Goal: Information Seeking & Learning: Learn about a topic

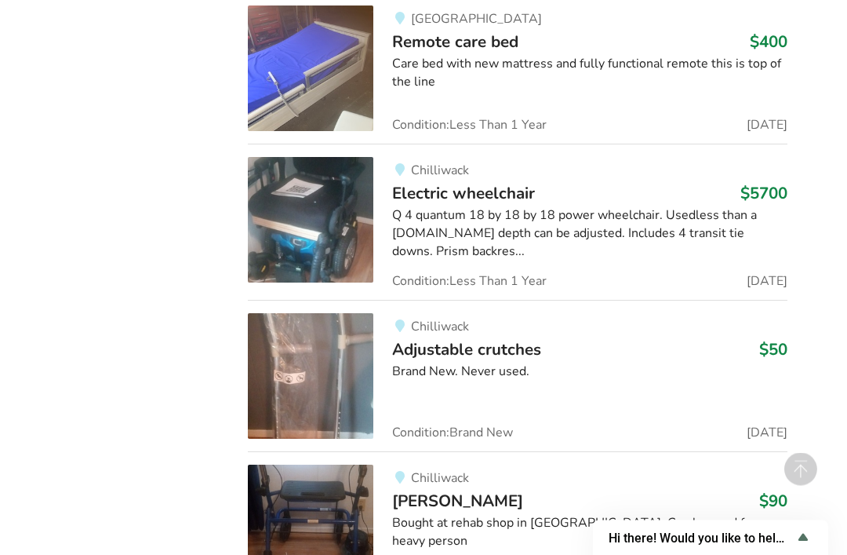
scroll to position [8882, 0]
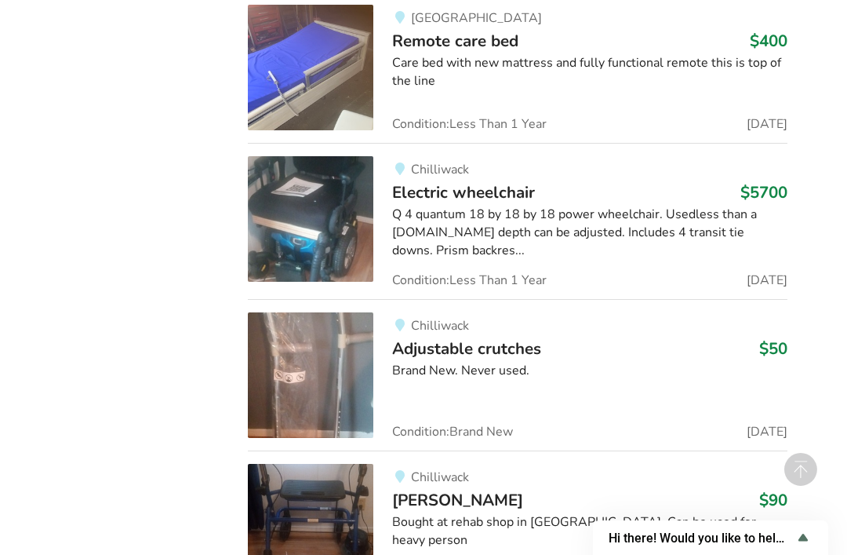
click at [519, 181] on span "Electric wheelchair" at bounding box center [463, 192] width 143 height 22
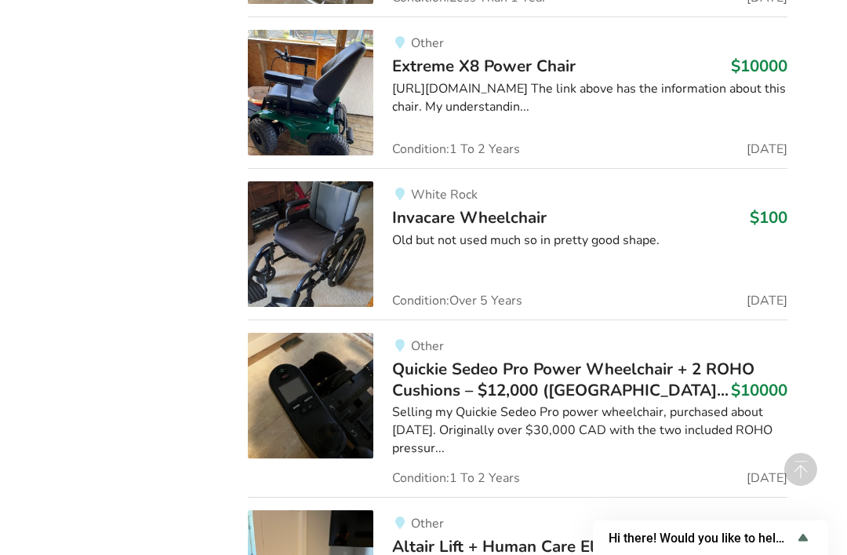
scroll to position [10738, 0]
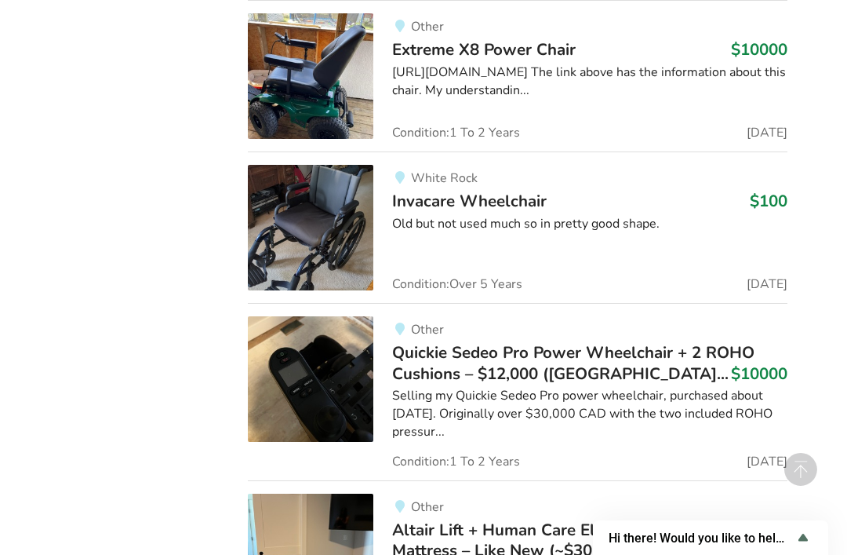
click at [551, 341] on span "Quickie Sedeo Pro Power Wheelchair + 2 ROHO Cushions – $12,000 ([GEOGRAPHIC_DAT…" at bounding box center [573, 362] width 362 height 42
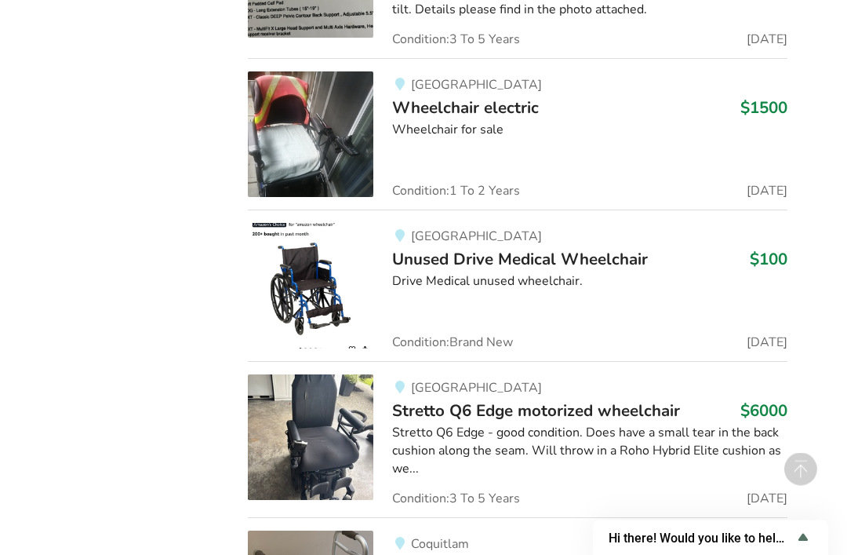
scroll to position [24426, 0]
click at [527, 399] on span "Stretto Q6 Edge motorized wheelchair" at bounding box center [536, 410] width 288 height 22
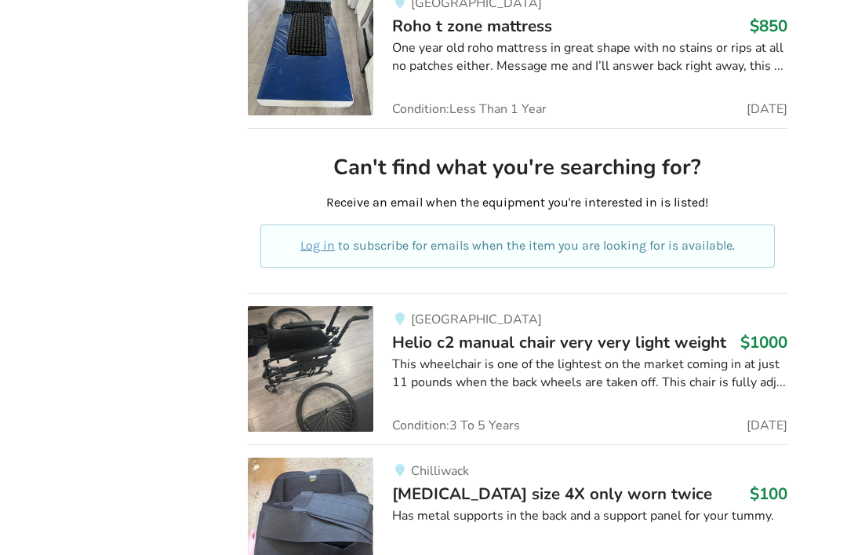
scroll to position [4205, 0]
